Goal: Task Accomplishment & Management: Complete application form

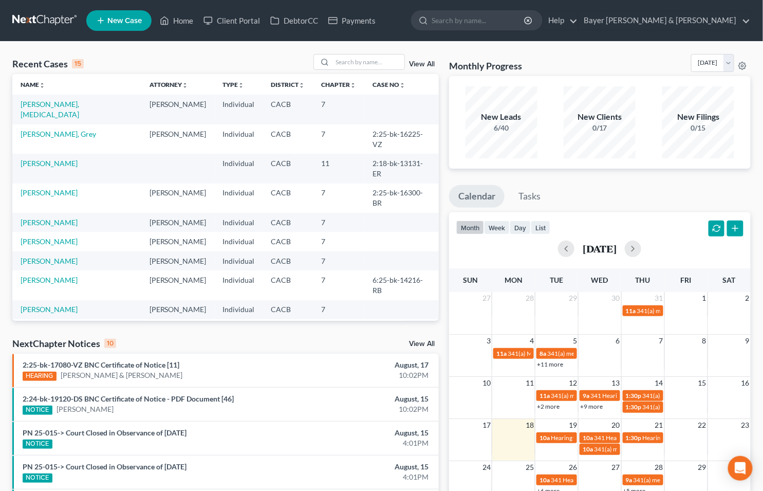
click at [418, 340] on link "View All" at bounding box center [422, 343] width 26 height 7
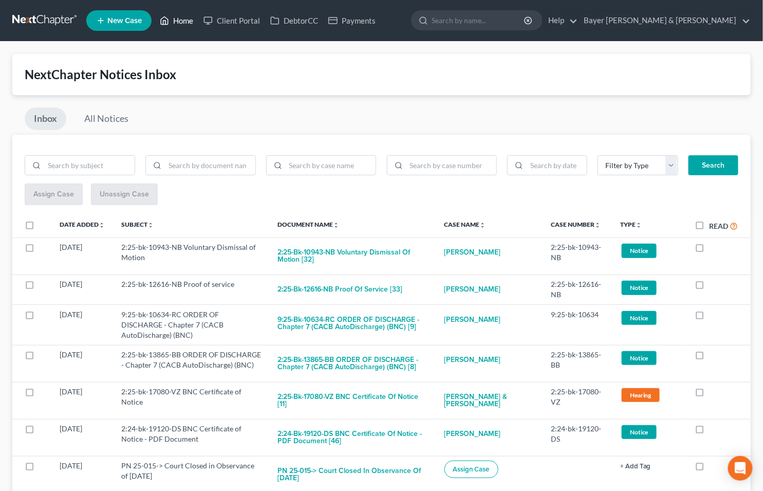
click at [183, 23] on link "Home" at bounding box center [177, 20] width 44 height 19
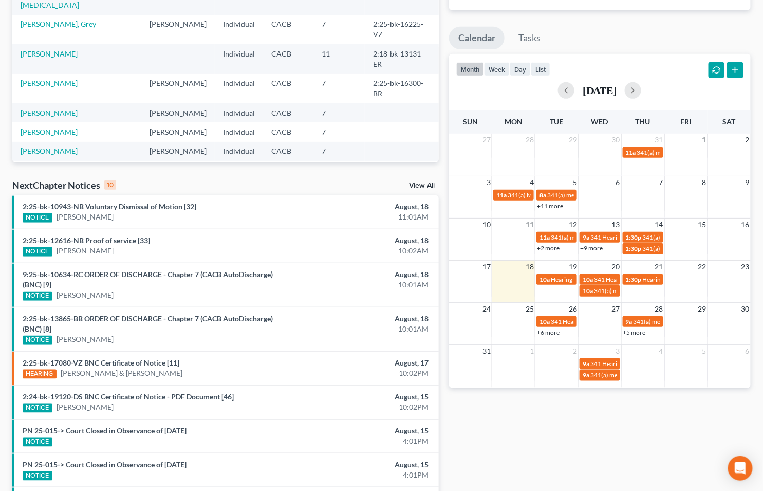
scroll to position [47, 0]
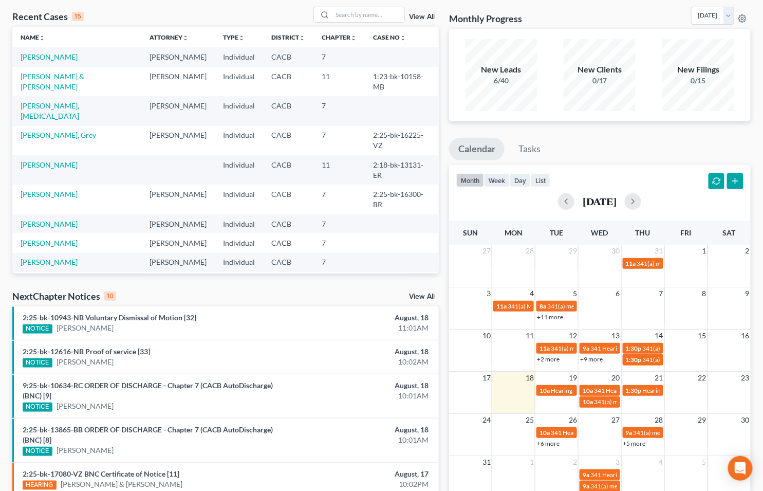
click at [416, 294] on link "View All" at bounding box center [422, 296] width 26 height 7
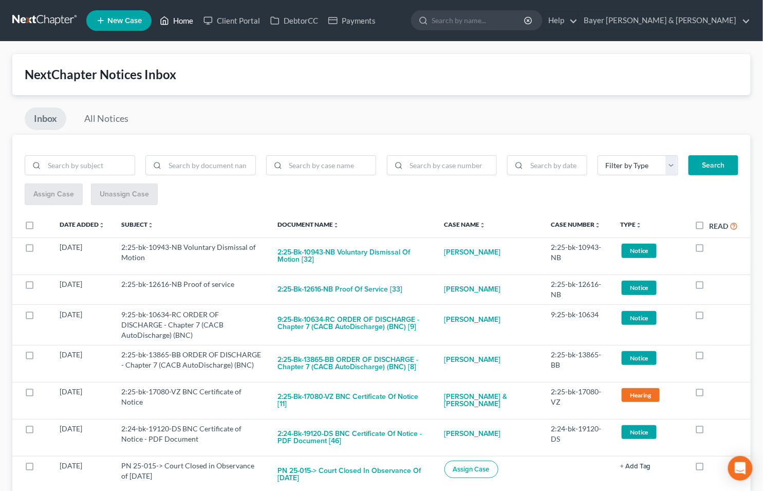
click at [185, 19] on link "Home" at bounding box center [177, 20] width 44 height 19
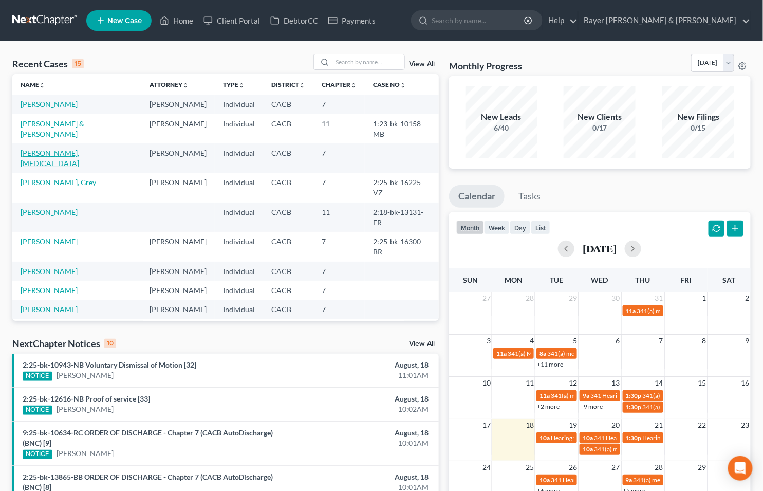
click at [64, 162] on link "[PERSON_NAME], [MEDICAL_DATA]" at bounding box center [50, 158] width 59 height 19
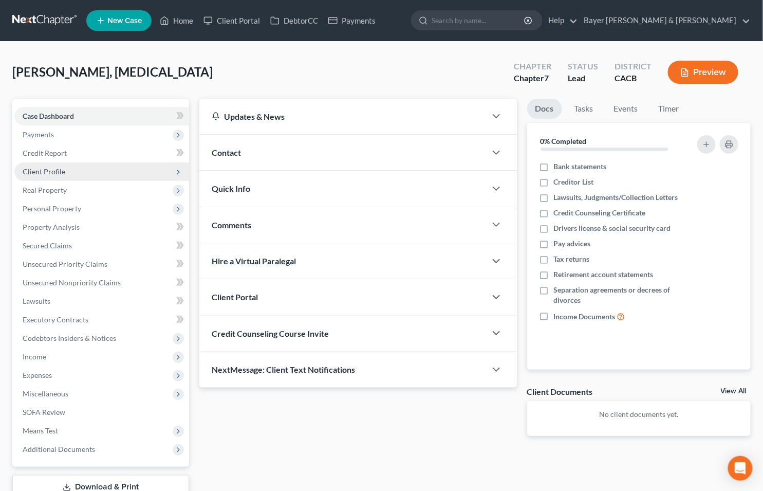
click at [65, 175] on span "Client Profile" at bounding box center [101, 171] width 175 height 19
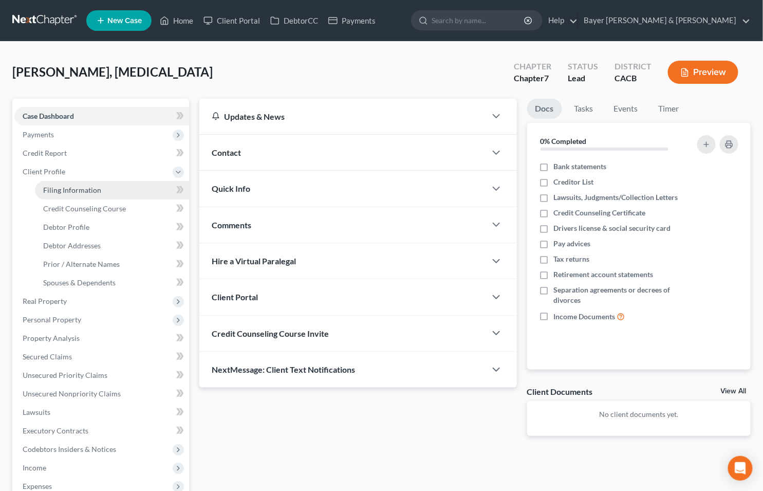
click at [75, 186] on span "Filing Information" at bounding box center [72, 190] width 58 height 9
select select "1"
select select "0"
select select "7"
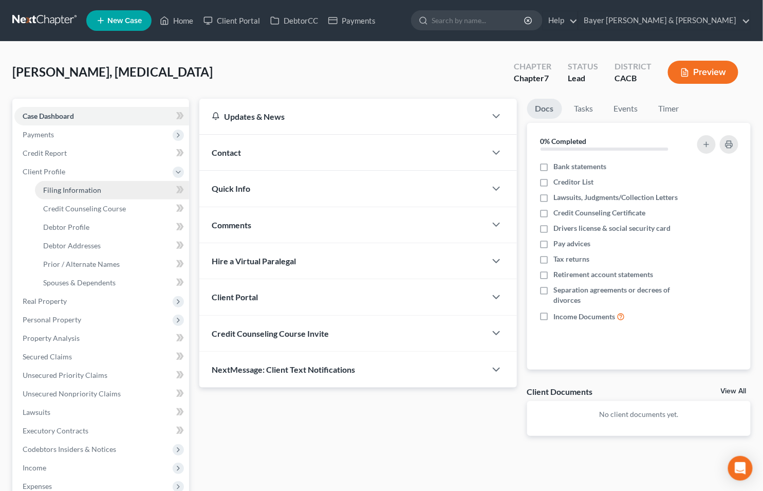
select select "1"
select select "4"
select select "0"
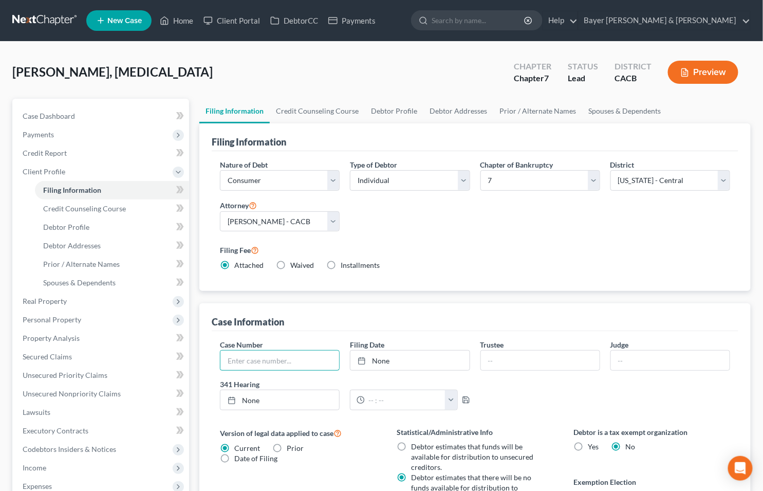
drag, startPoint x: 241, startPoint y: 361, endPoint x: 226, endPoint y: 349, distance: 18.6
click at [241, 361] on input "text" at bounding box center [279, 360] width 119 height 20
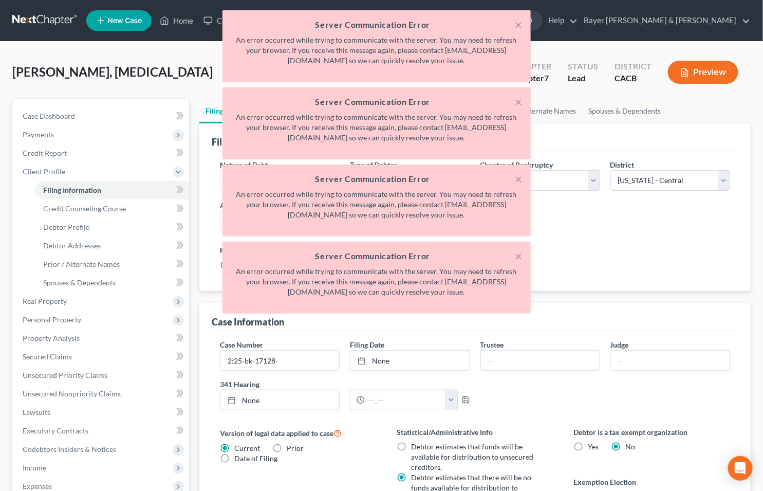
click at [140, 117] on div "× Server Communication Error An error occurred while trying to communicate with…" at bounding box center [376, 164] width 763 height 308
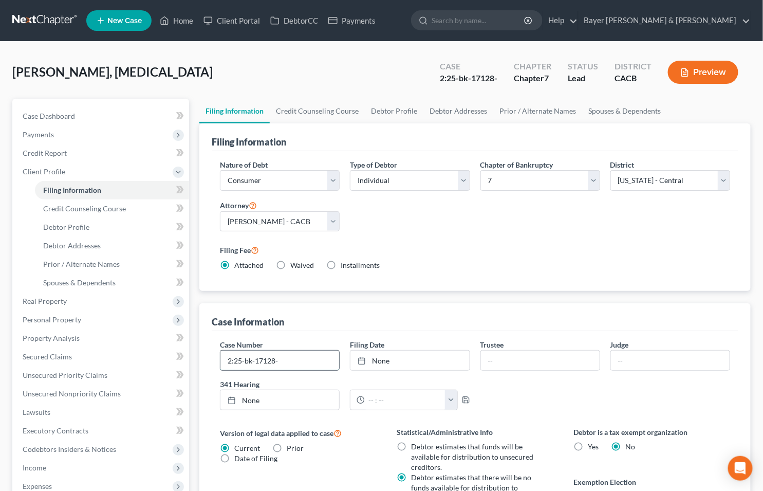
click at [288, 361] on input "2:25-bk-17128-" at bounding box center [279, 360] width 119 height 20
type input "2:25-bk-17128-DS"
type input "[DATE]"
click at [376, 360] on link "None" at bounding box center [409, 360] width 119 height 20
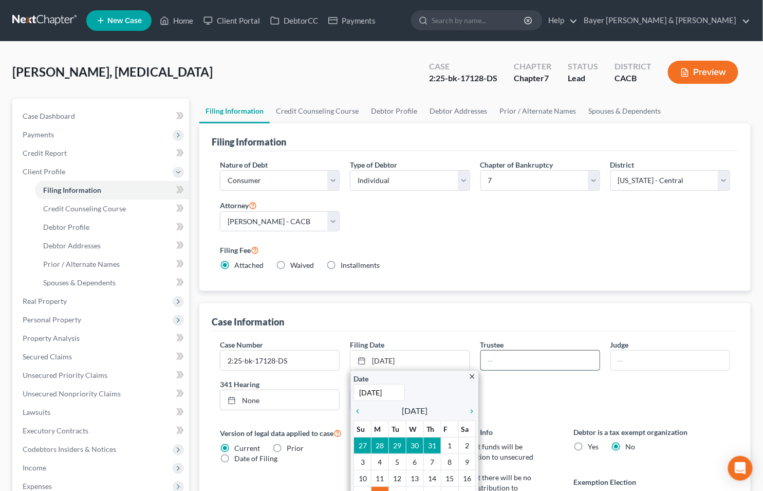
click at [514, 356] on input "text" at bounding box center [540, 360] width 119 height 20
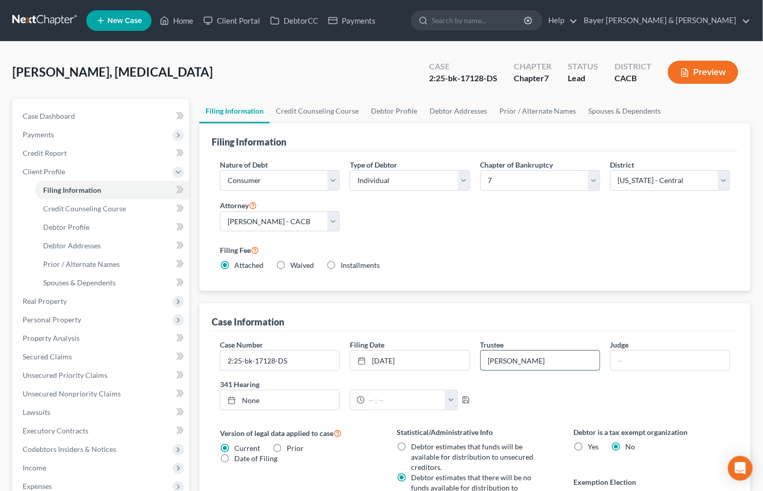
type input "[PERSON_NAME]"
click at [67, 112] on span "Case Dashboard" at bounding box center [49, 116] width 52 height 9
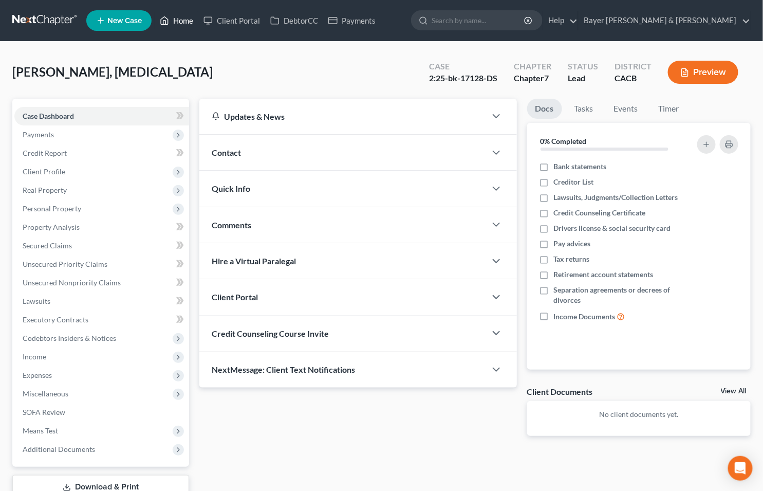
click at [183, 16] on link "Home" at bounding box center [177, 20] width 44 height 19
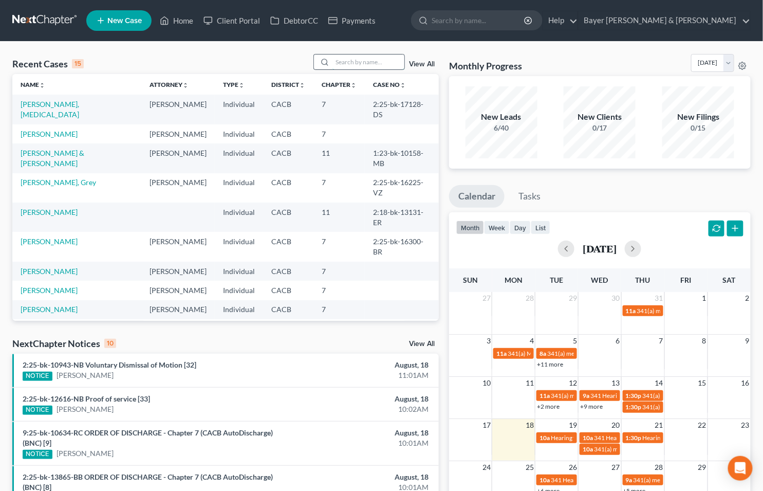
click at [373, 64] on input "search" at bounding box center [369, 61] width 72 height 15
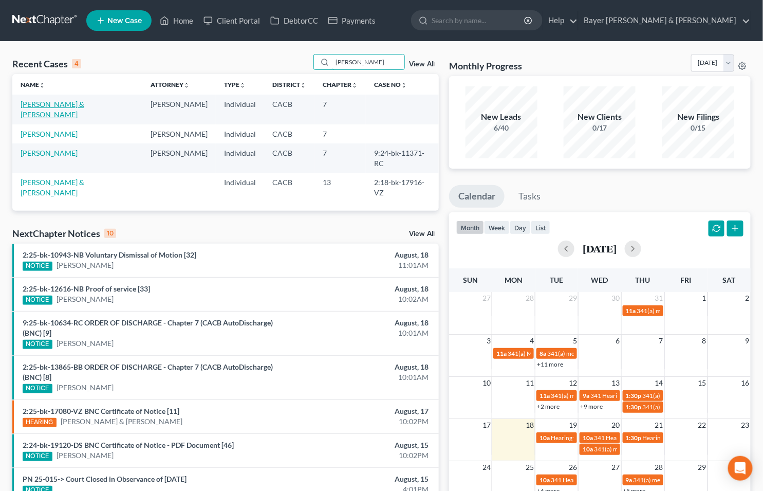
type input "[PERSON_NAME]"
click at [84, 103] on link "[PERSON_NAME] & [PERSON_NAME]" at bounding box center [53, 109] width 64 height 19
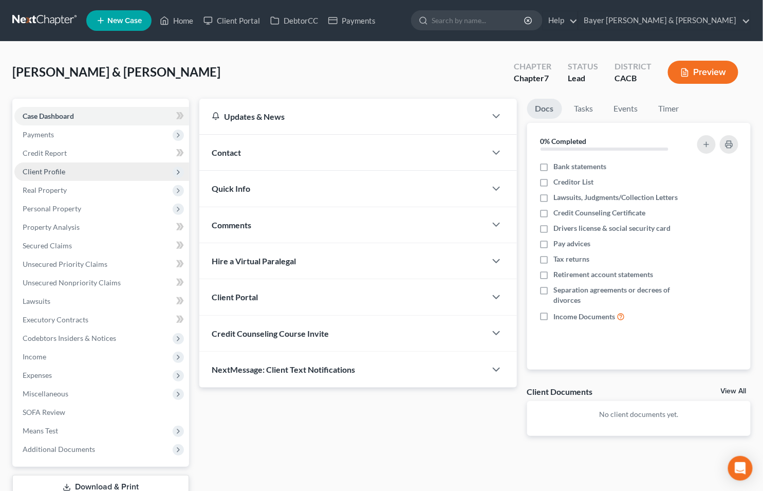
click at [60, 168] on span "Client Profile" at bounding box center [44, 171] width 43 height 9
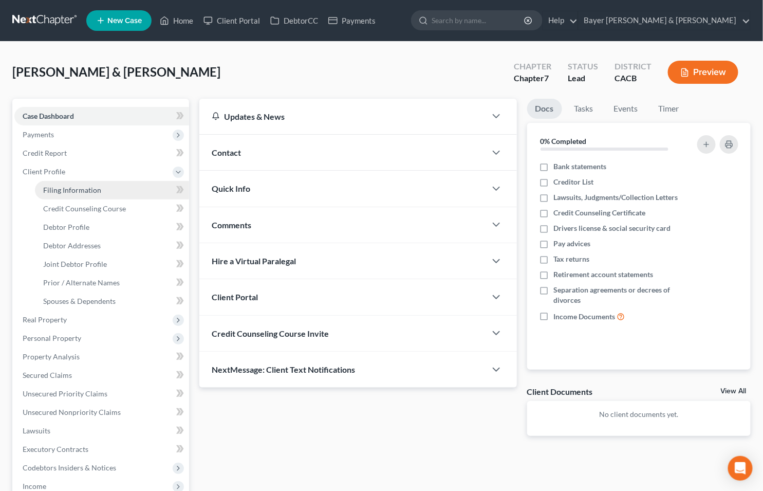
click at [75, 186] on span "Filing Information" at bounding box center [72, 190] width 58 height 9
select select "1"
select select "0"
select select "7"
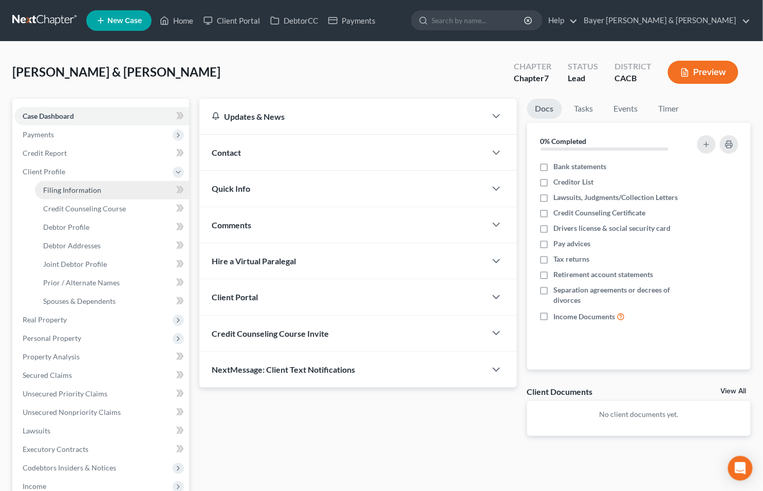
select select "1"
select select "4"
select select "1"
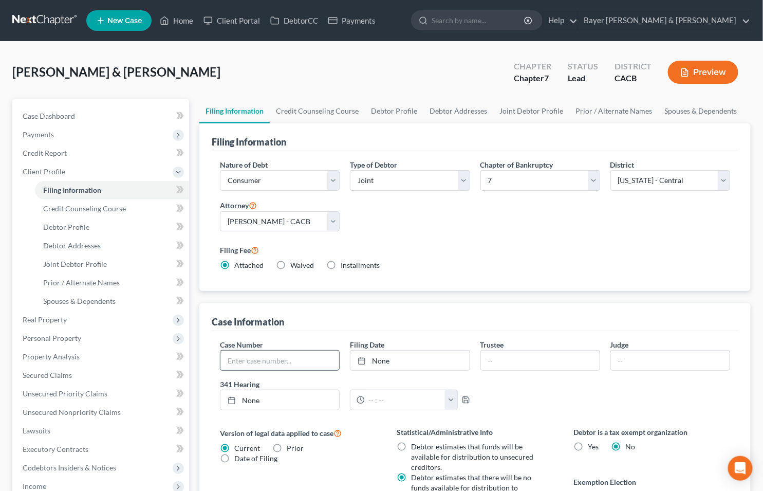
click at [246, 357] on input "text" at bounding box center [279, 360] width 119 height 20
type input "2:25-bk-17130"
click at [81, 113] on link "Case Dashboard" at bounding box center [101, 116] width 175 height 19
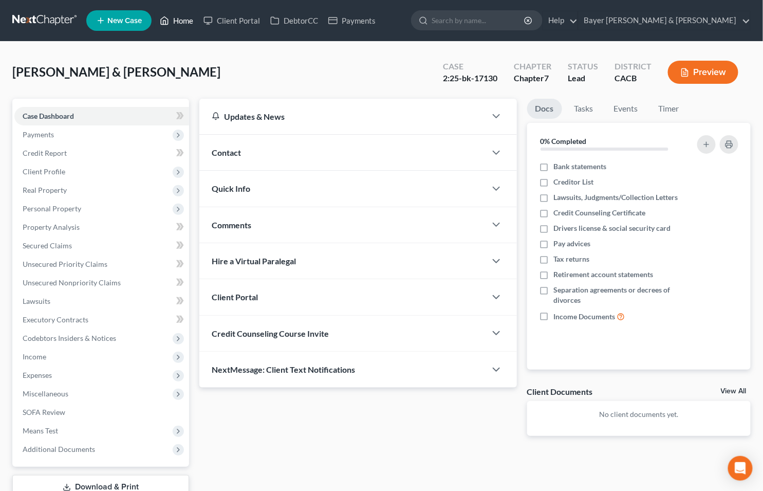
click at [182, 19] on link "Home" at bounding box center [177, 20] width 44 height 19
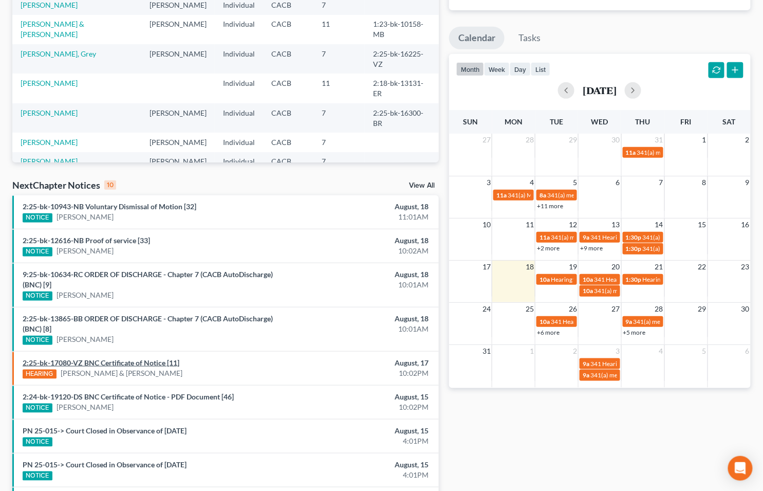
scroll to position [171, 0]
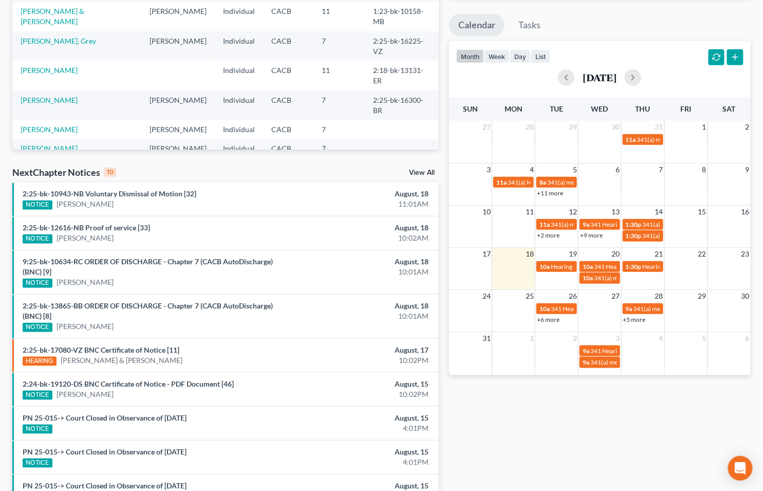
click at [420, 170] on link "View All" at bounding box center [422, 172] width 26 height 7
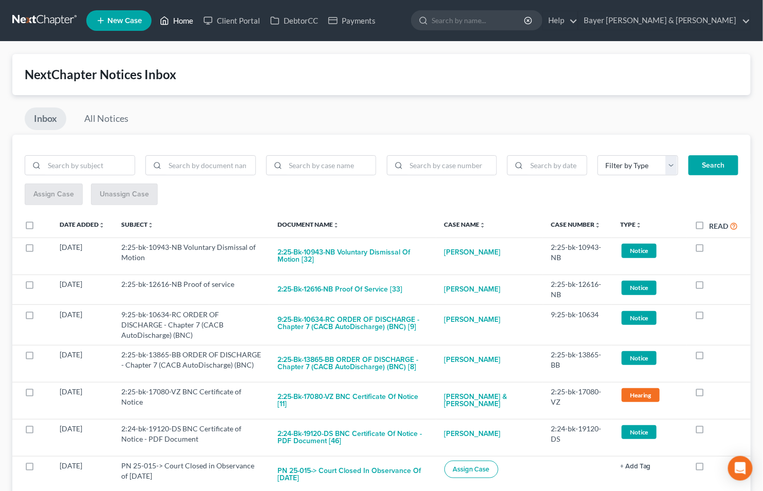
click at [187, 14] on link "Home" at bounding box center [177, 20] width 44 height 19
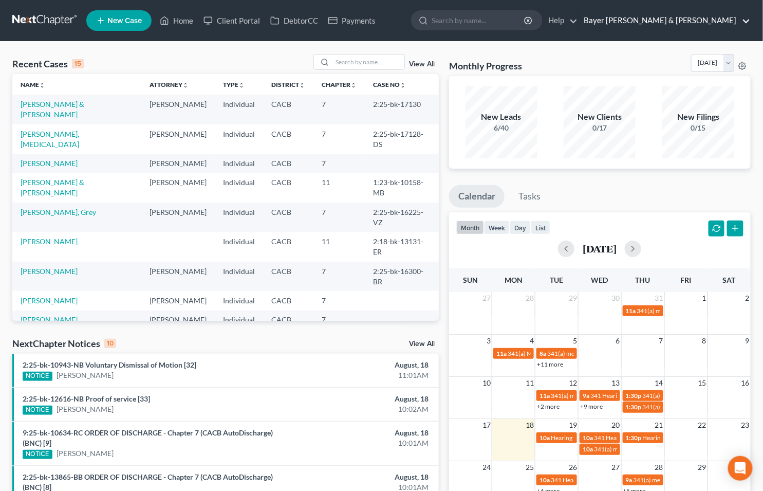
click at [746, 21] on link "Bayer [PERSON_NAME] & [PERSON_NAME]" at bounding box center [665, 20] width 172 height 19
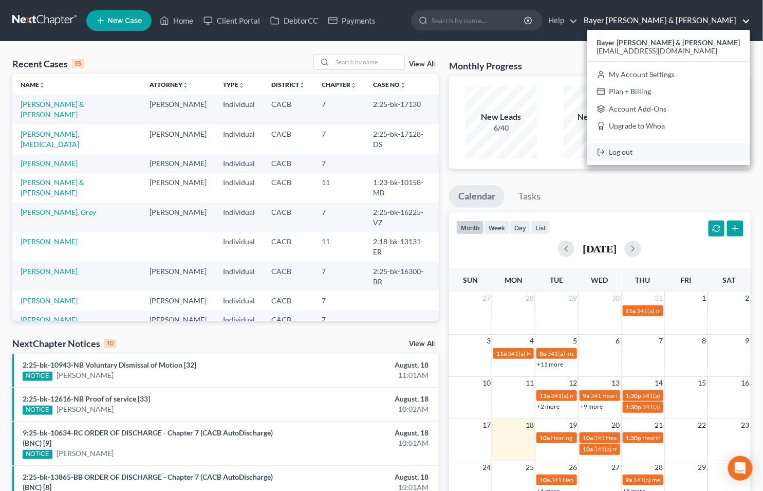
click at [663, 150] on link "Log out" at bounding box center [668, 151] width 163 height 17
